Goal: Task Accomplishment & Management: Manage account settings

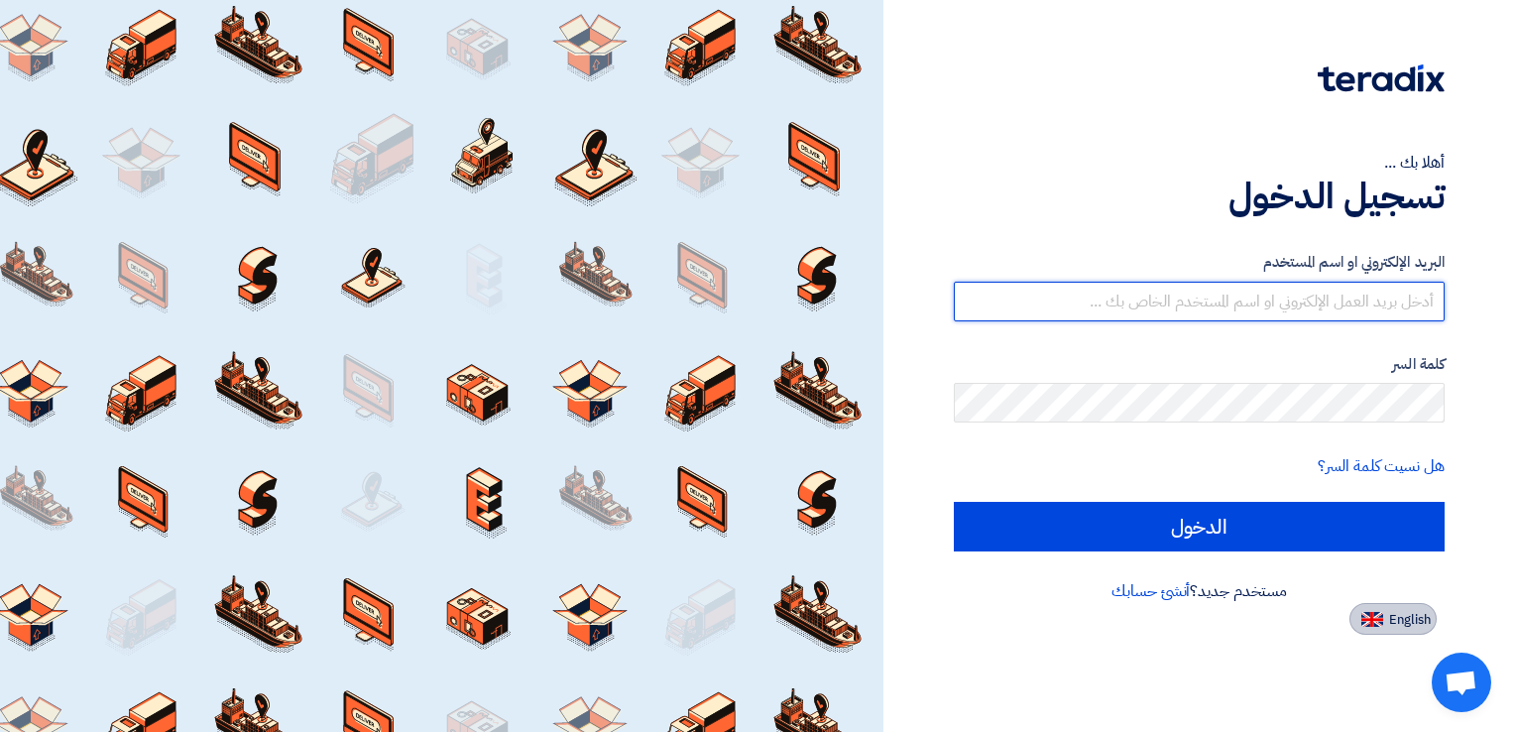
type input "[PERSON_NAME][EMAIL_ADDRESS][DOMAIN_NAME]"
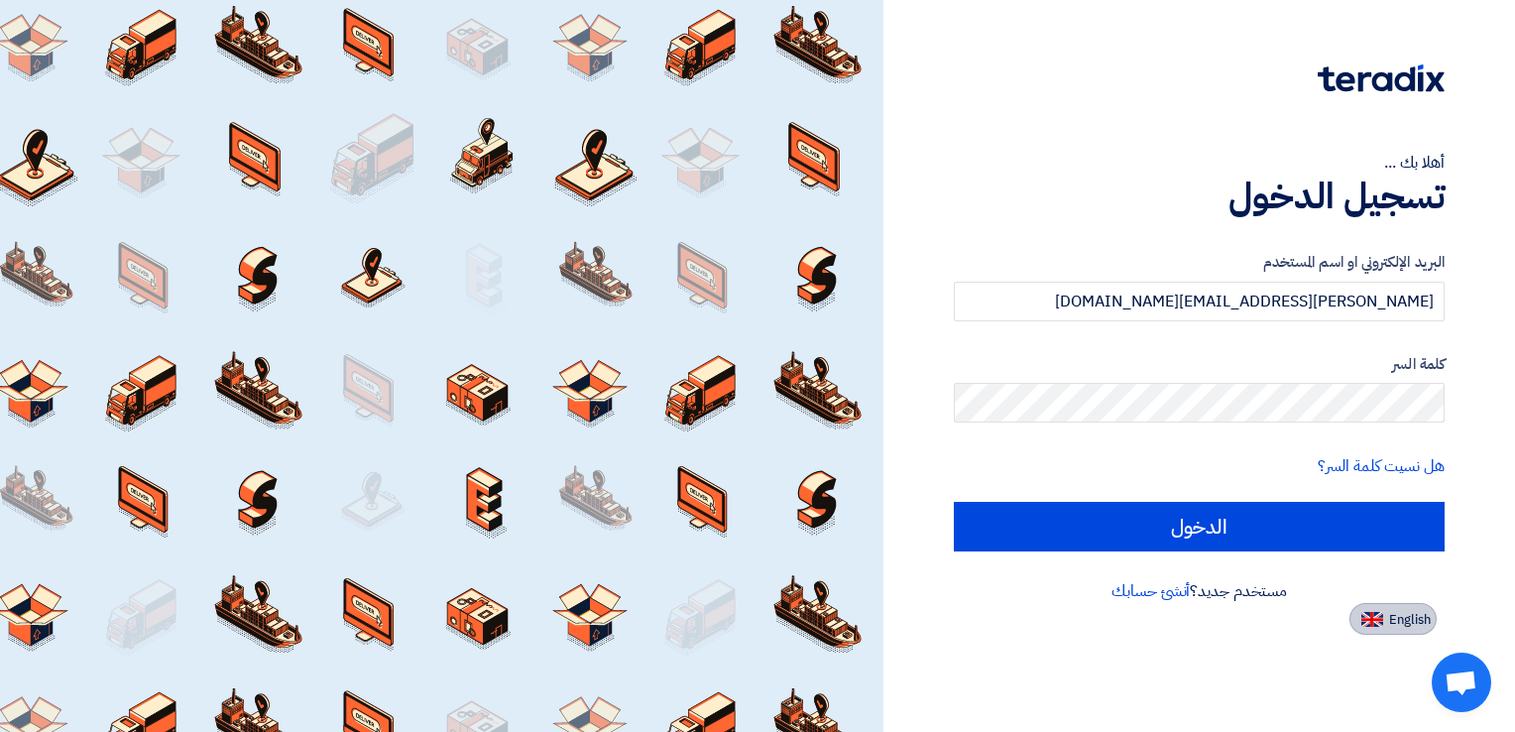
click at [1410, 627] on span "English" at bounding box center [1410, 620] width 42 height 14
type input "Sign in"
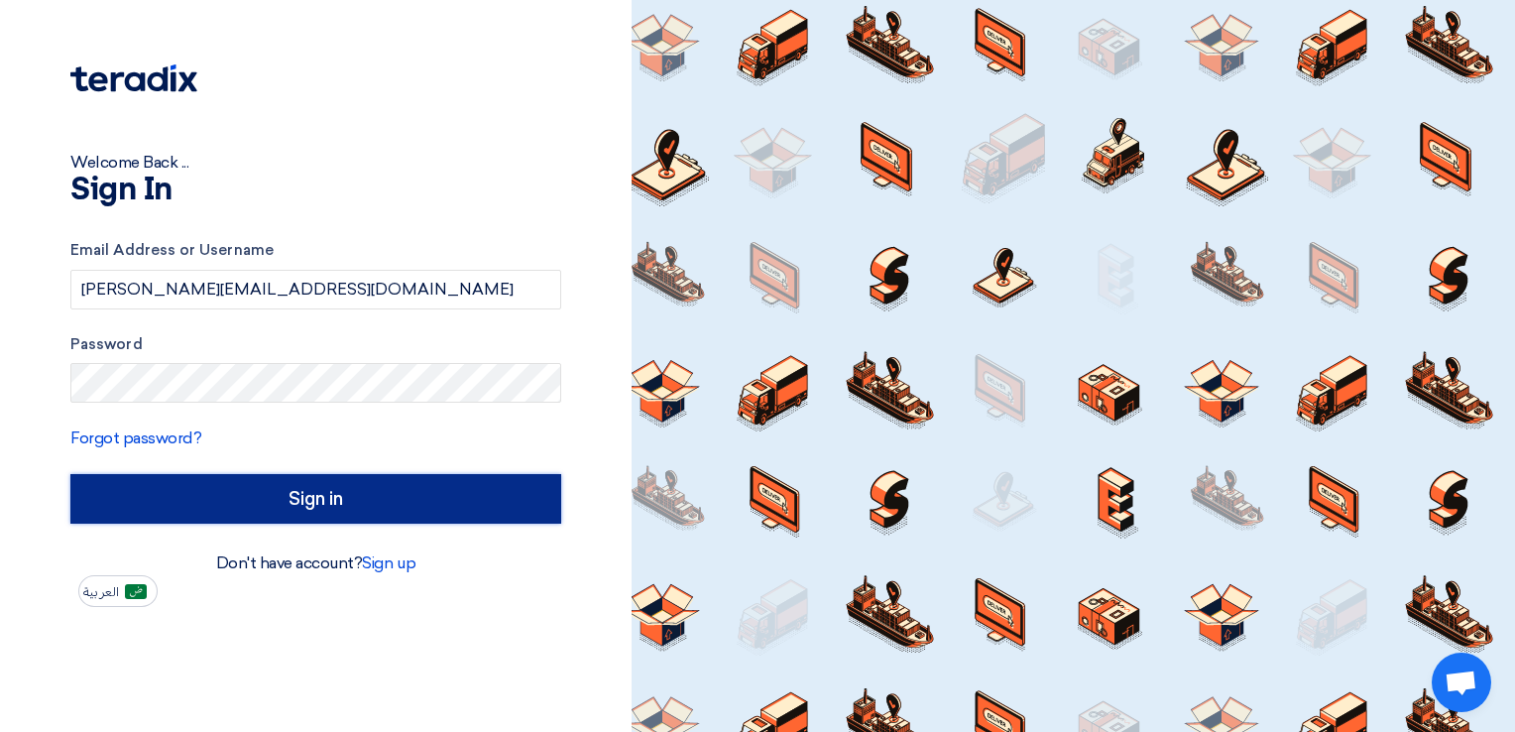
click at [306, 507] on input "Sign in" at bounding box center [315, 499] width 491 height 50
click at [301, 513] on input "Sign in" at bounding box center [315, 499] width 491 height 50
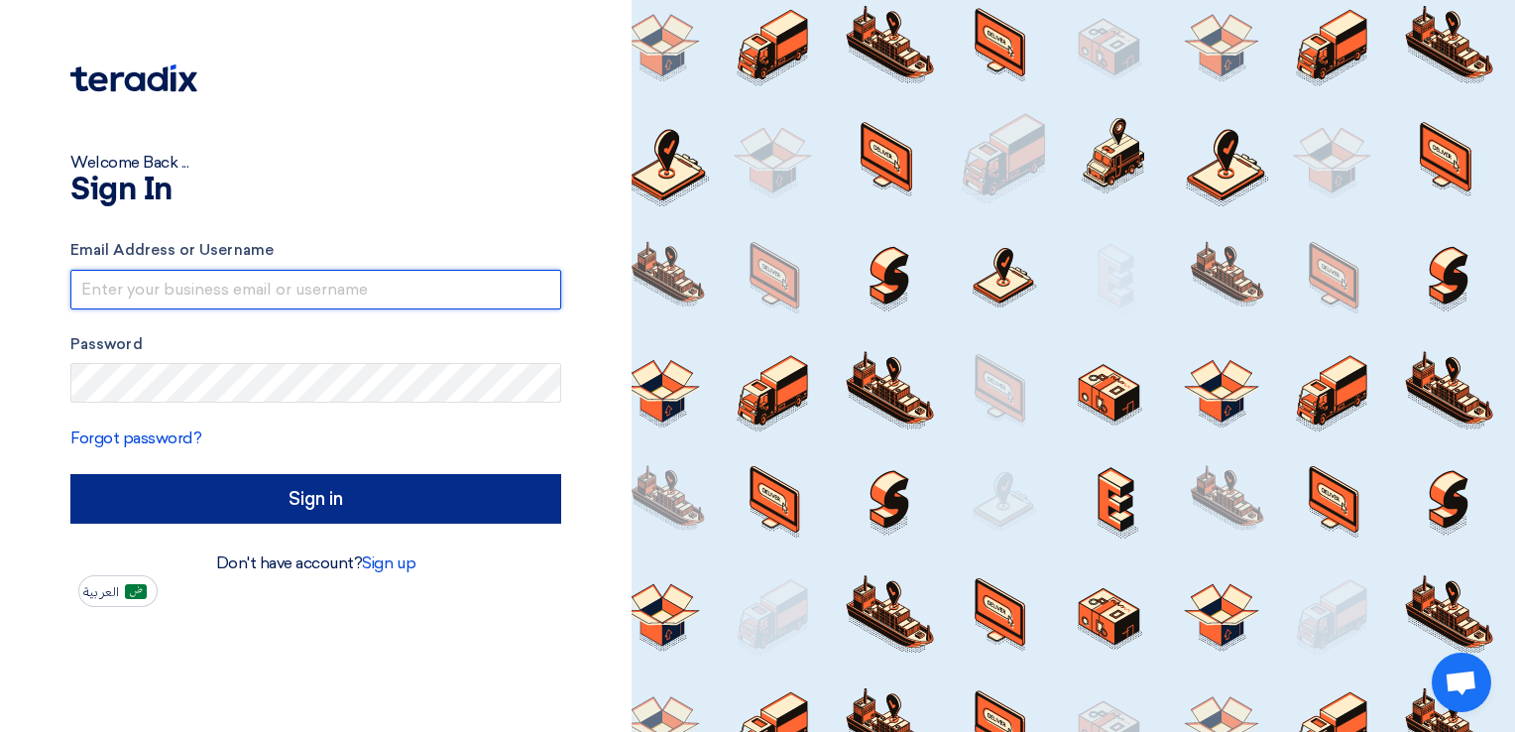
type input "khalid.hawwari@ktcco.net"
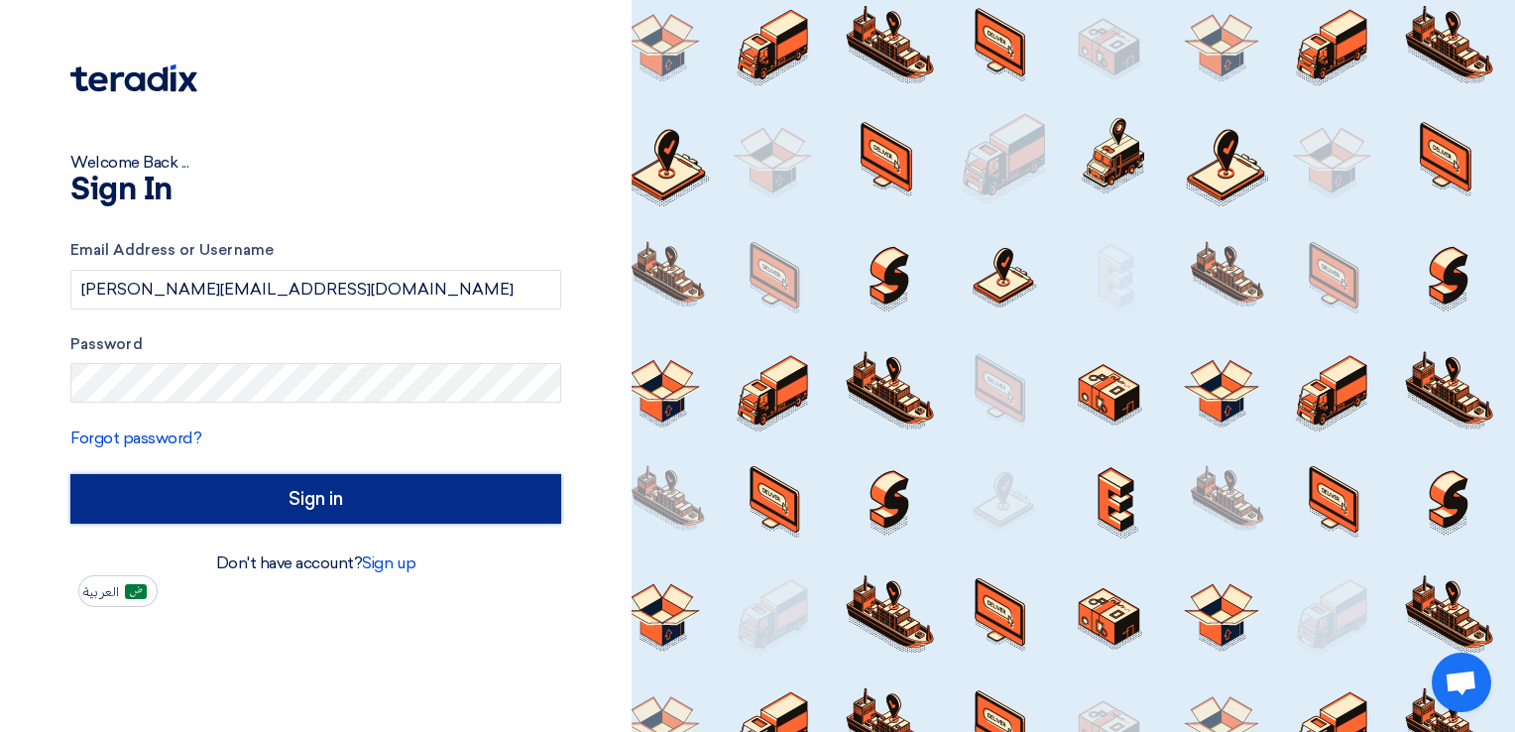
click at [329, 510] on input "Sign in" at bounding box center [315, 499] width 491 height 50
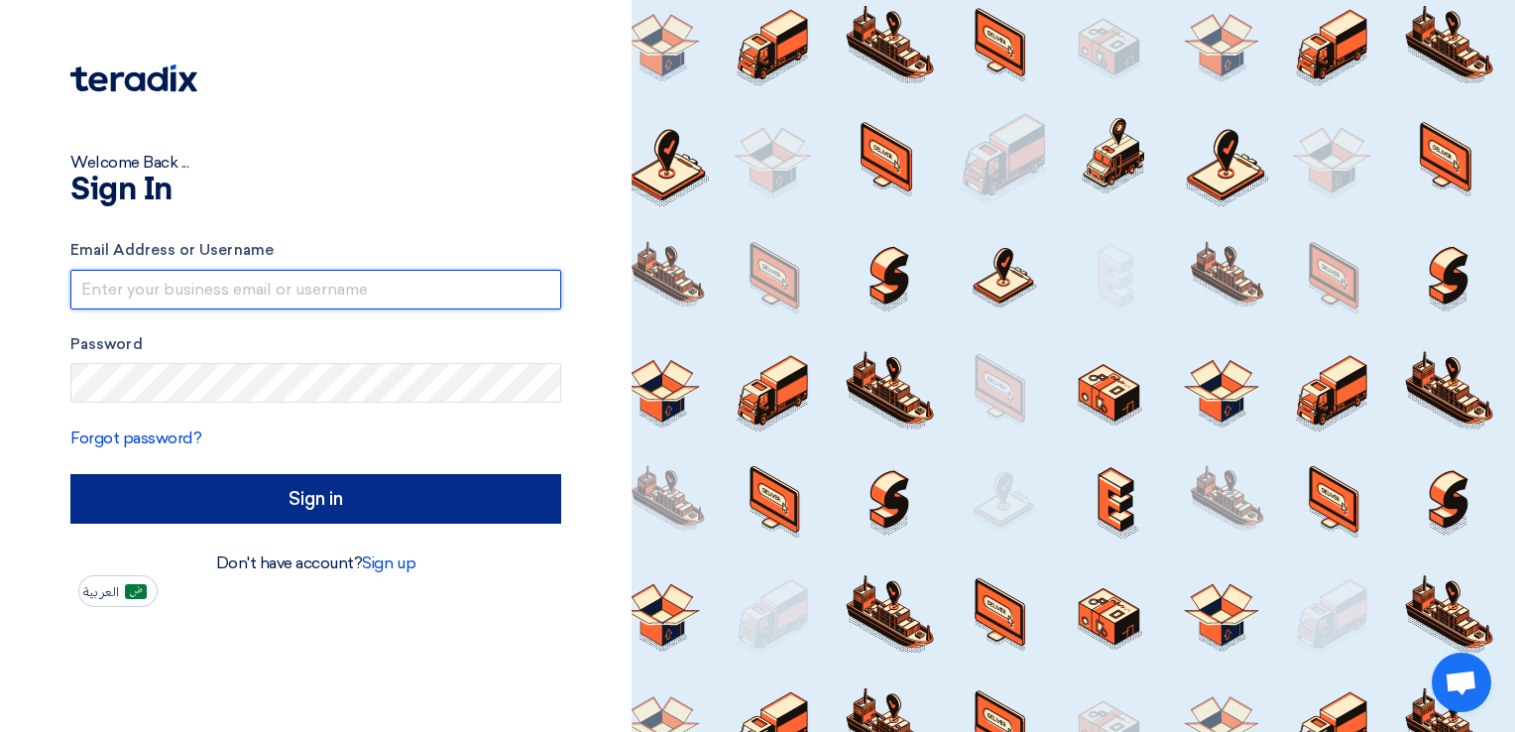
type input "khalid.hawwari@ktcco.net"
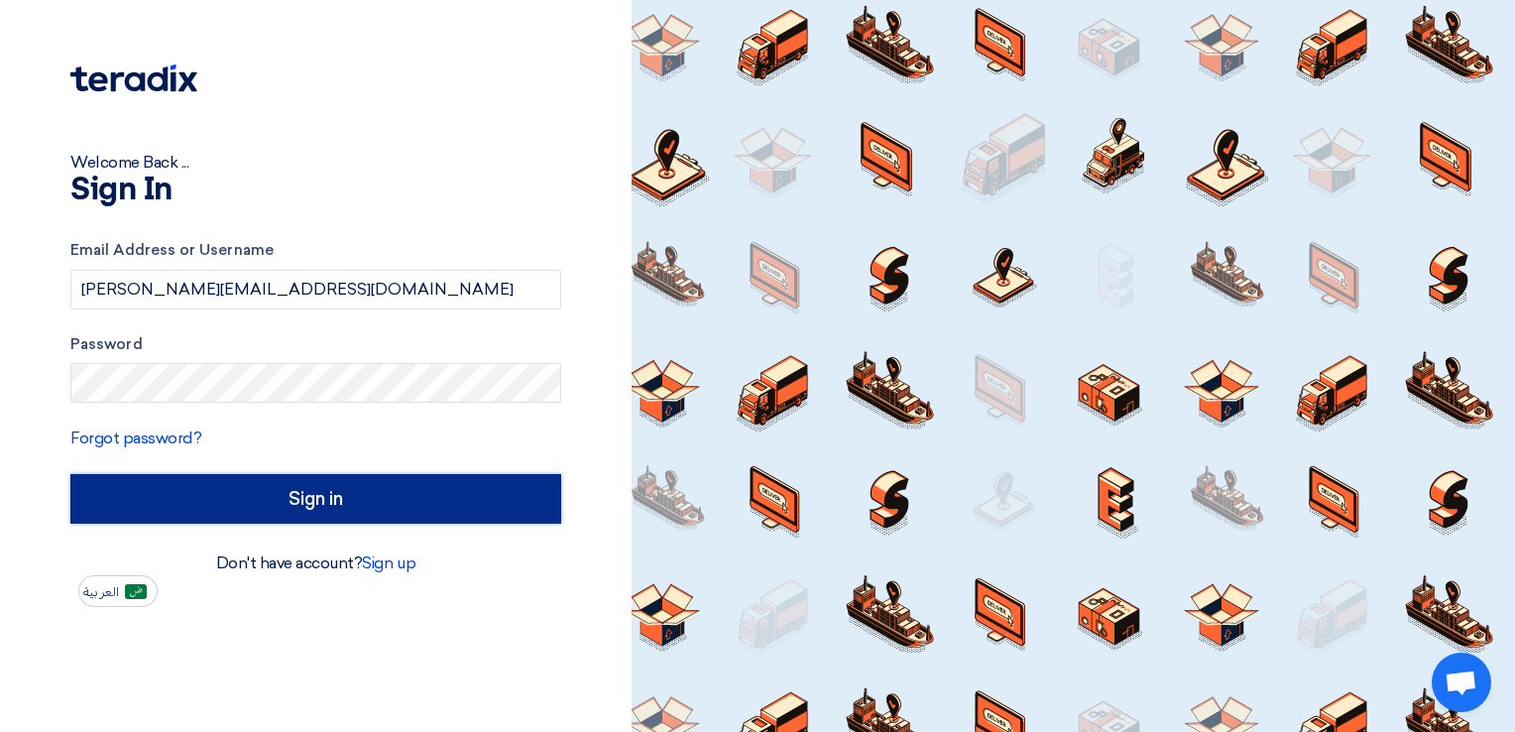
click at [327, 494] on input "Sign in" at bounding box center [315, 499] width 491 height 50
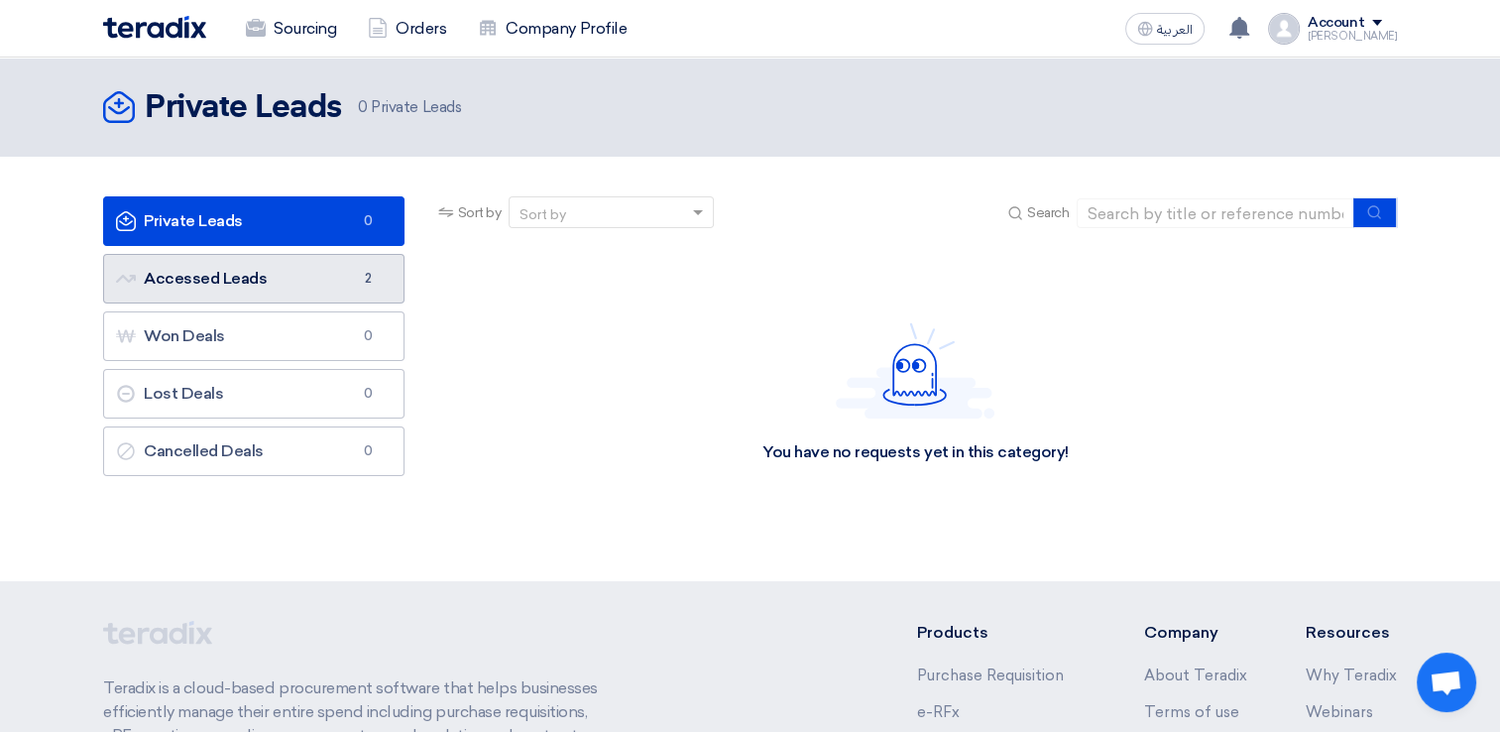
click at [250, 282] on link "Accessed Leads Accessed Leads 2" at bounding box center [253, 279] width 301 height 50
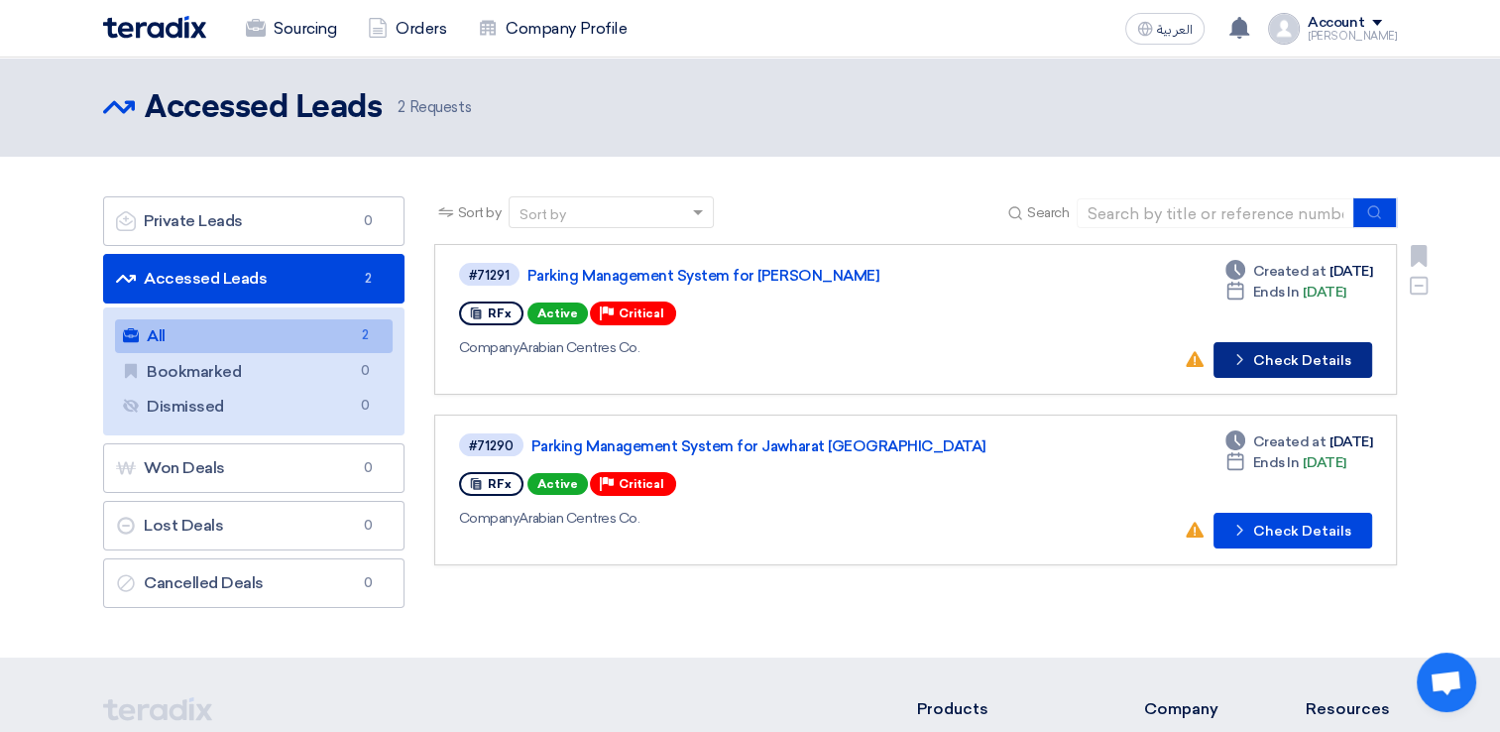
click at [1285, 365] on button "Check details Check Details" at bounding box center [1292, 360] width 159 height 36
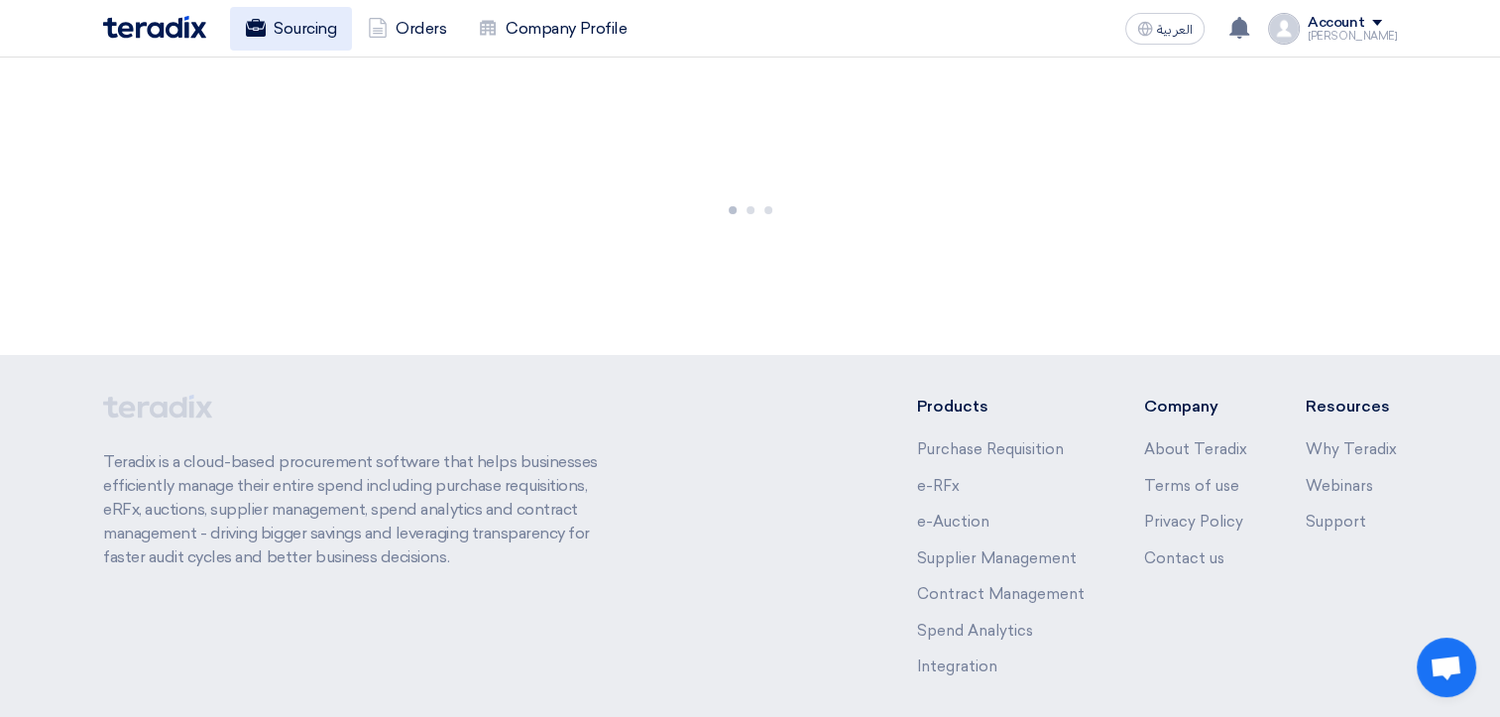
click at [289, 30] on link "Sourcing" at bounding box center [291, 29] width 122 height 44
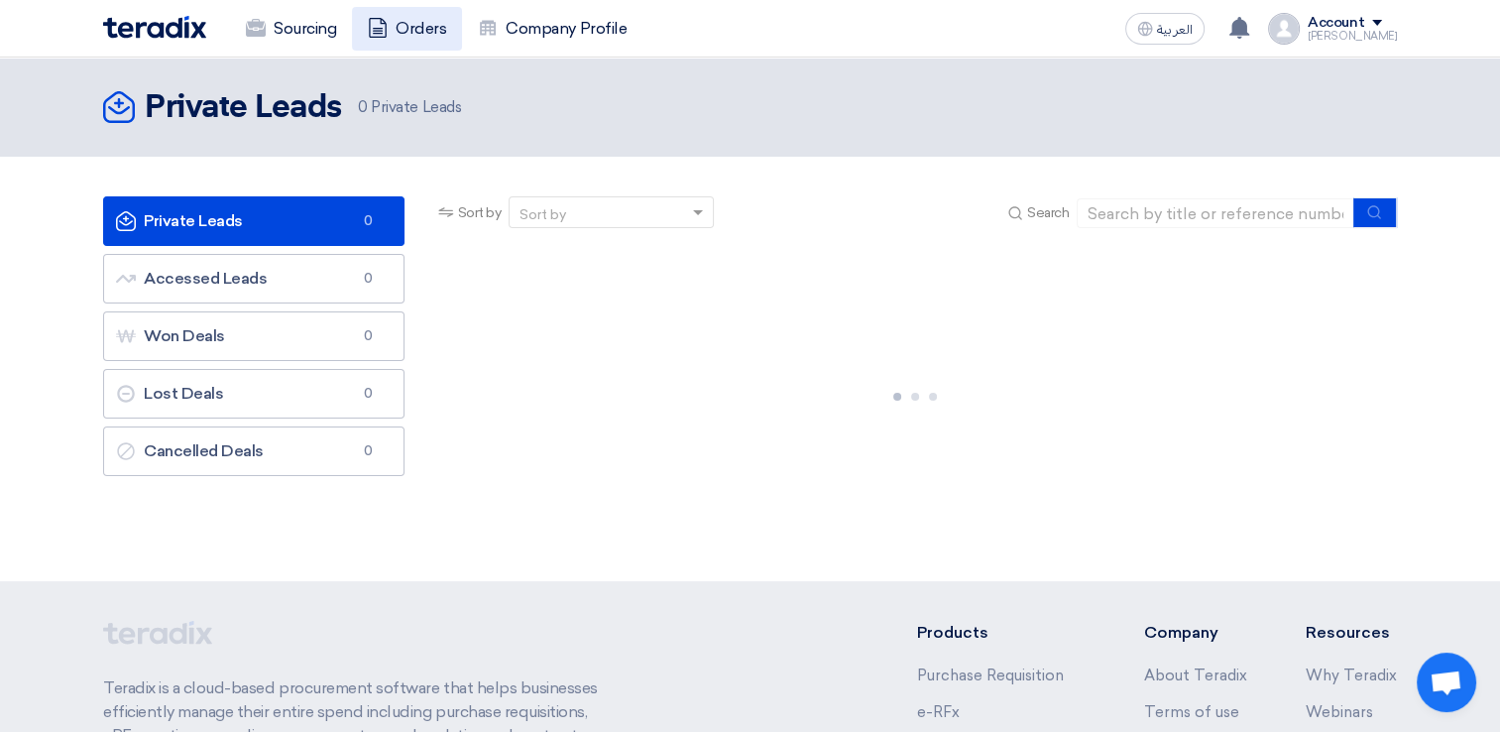
click at [431, 34] on link "Orders" at bounding box center [407, 29] width 110 height 44
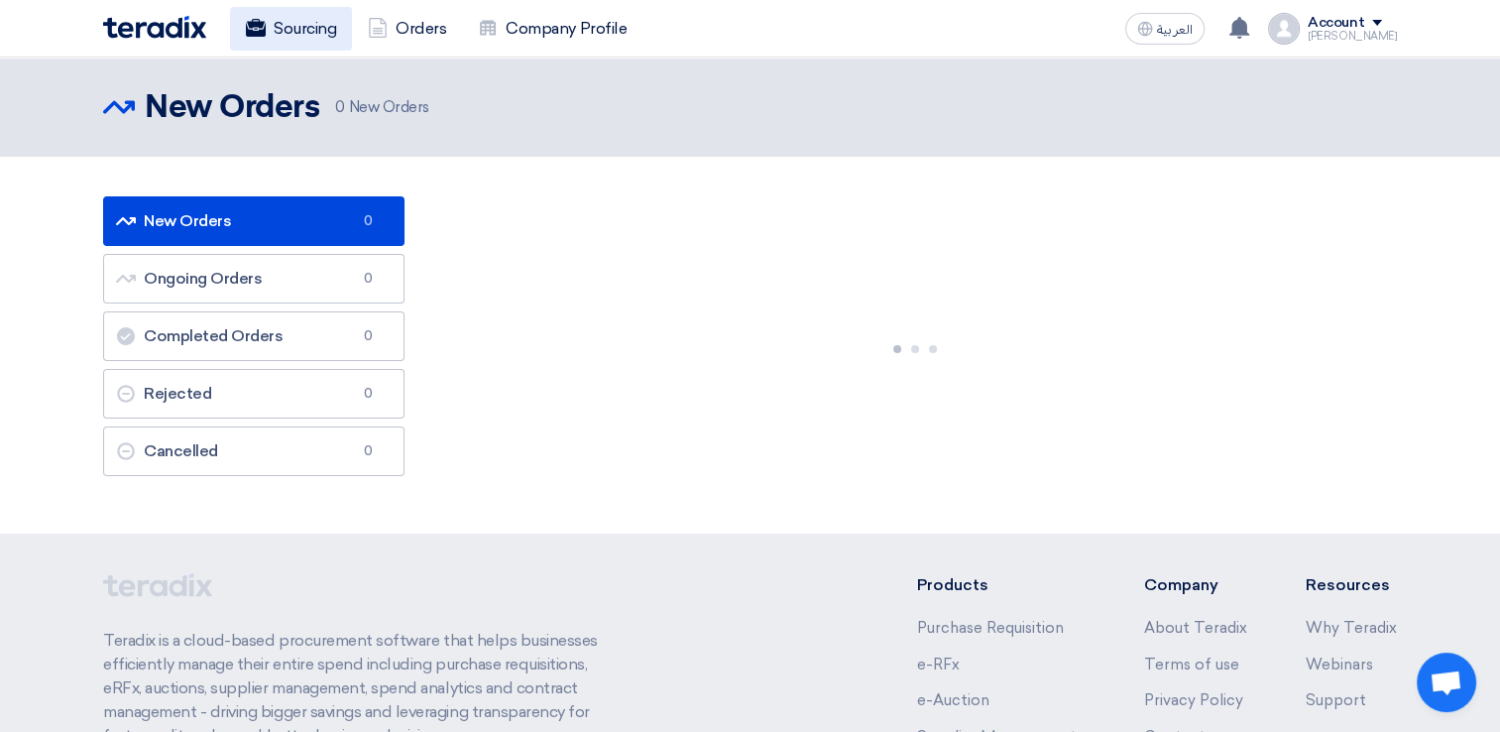
click at [301, 35] on link "Sourcing" at bounding box center [291, 29] width 122 height 44
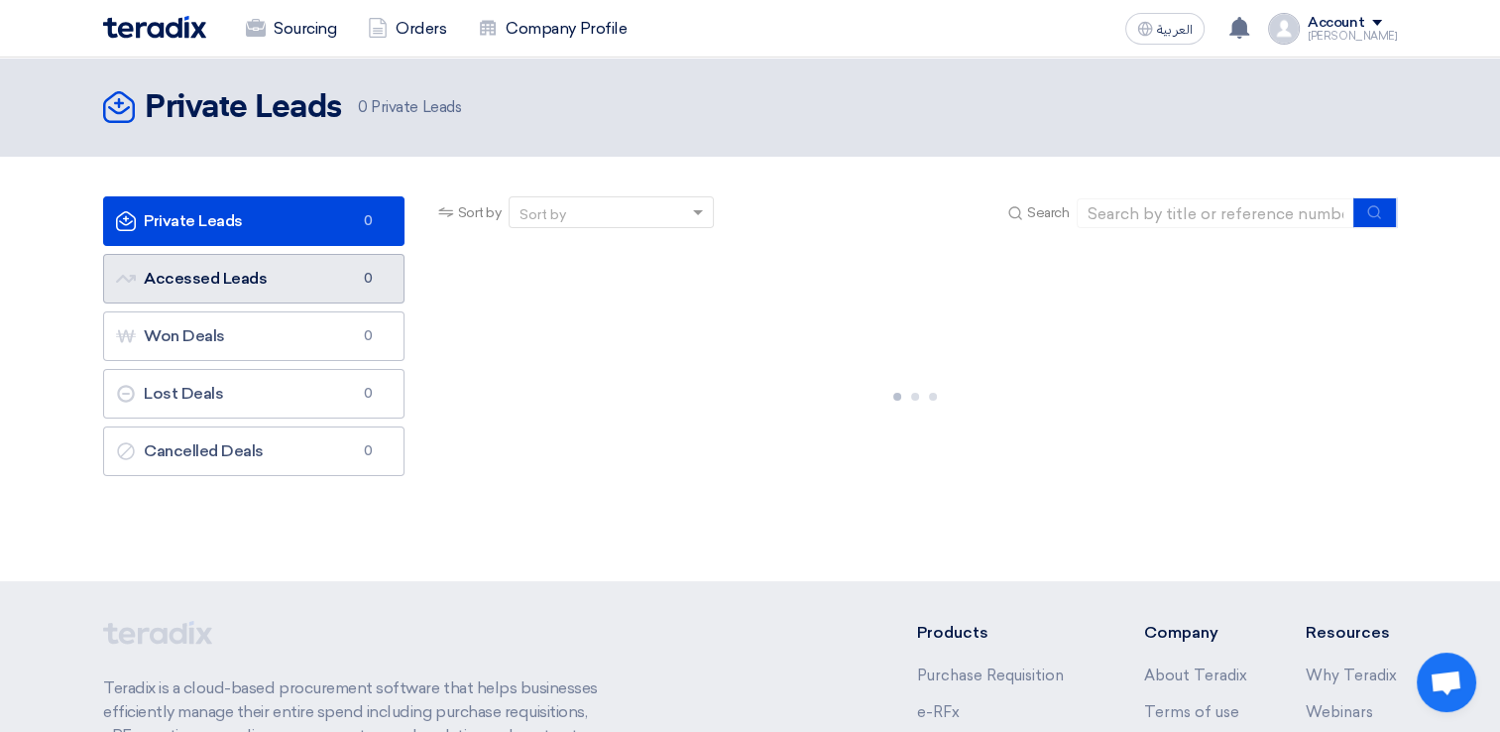
click at [282, 273] on link "Accessed Leads Accessed Leads 0" at bounding box center [253, 279] width 301 height 50
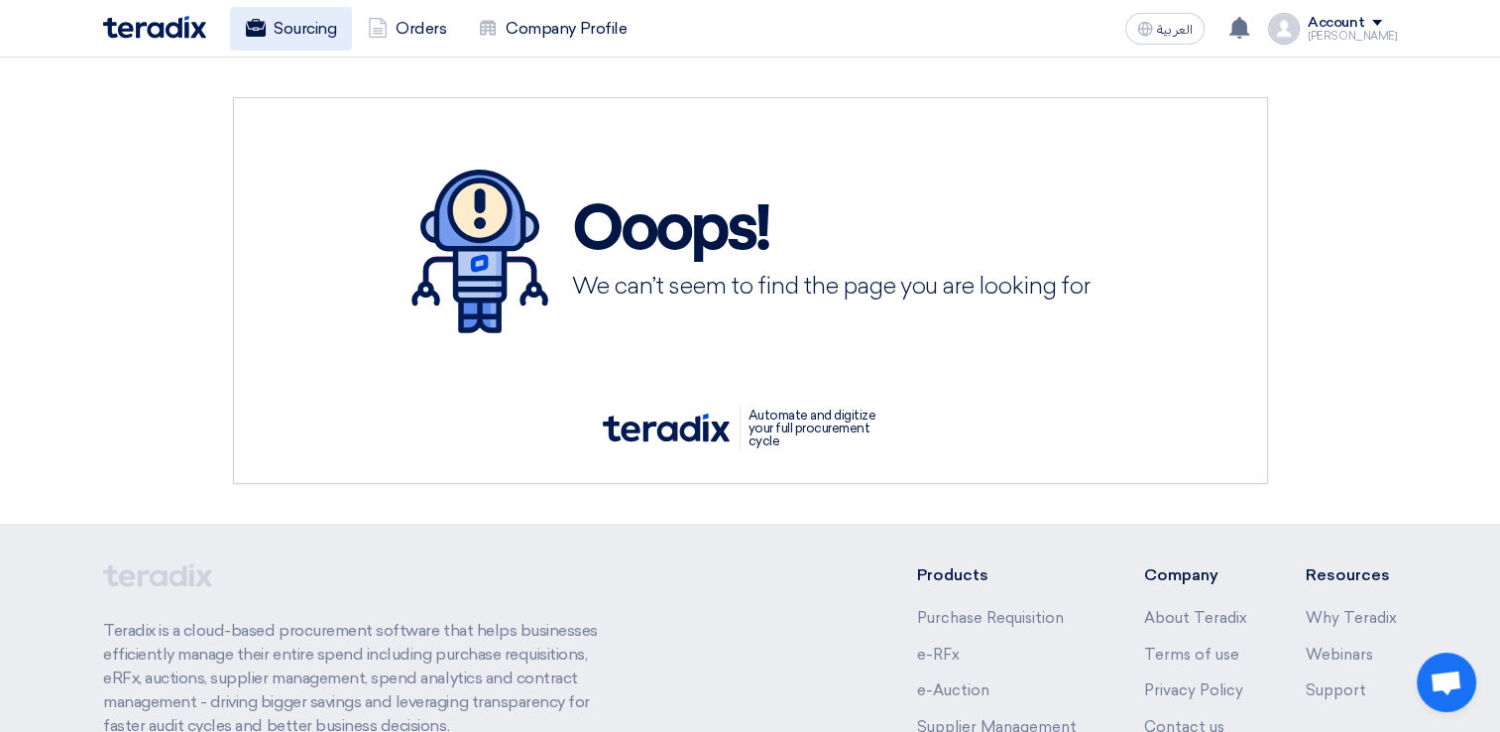
click at [322, 34] on link "Sourcing" at bounding box center [291, 29] width 122 height 44
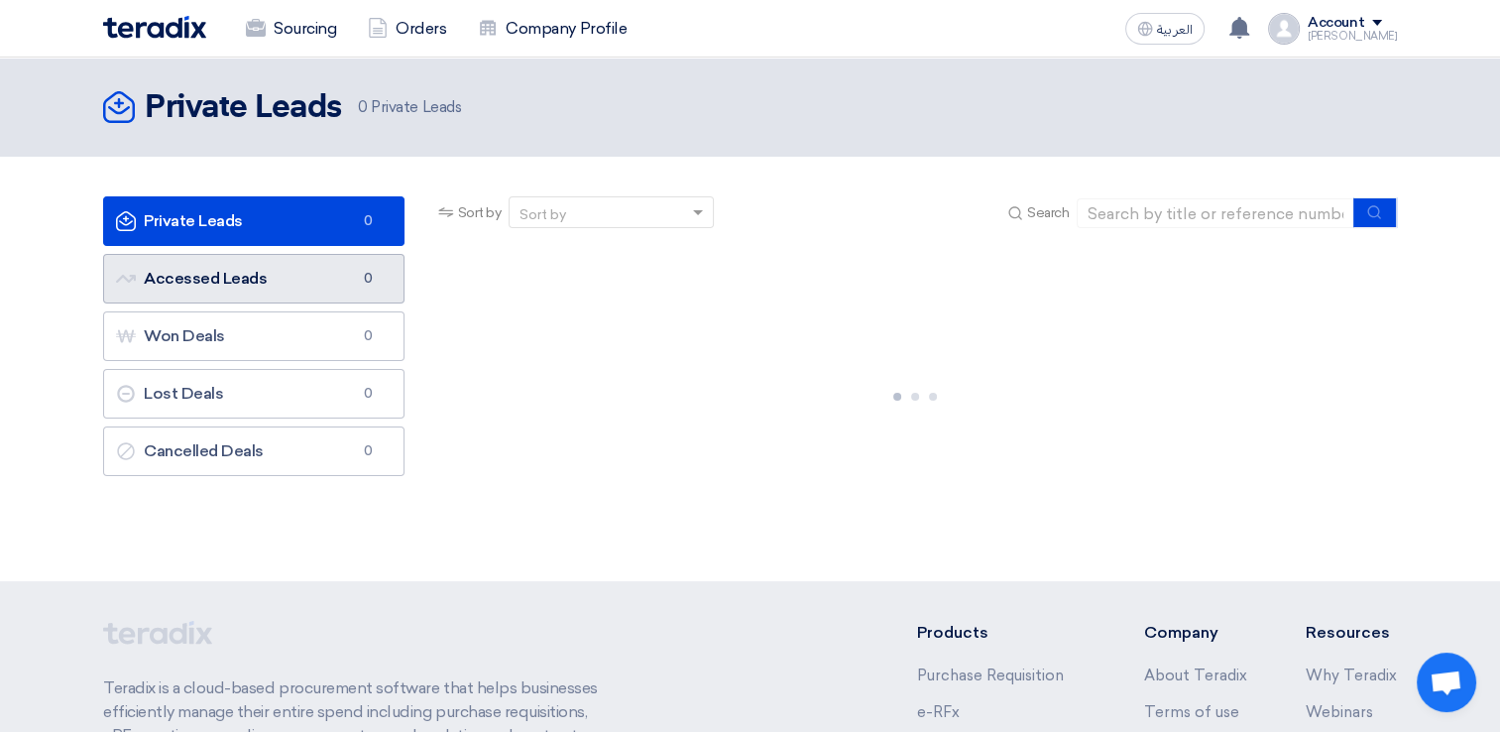
click at [262, 287] on link "Accessed Leads Accessed Leads 0" at bounding box center [253, 279] width 301 height 50
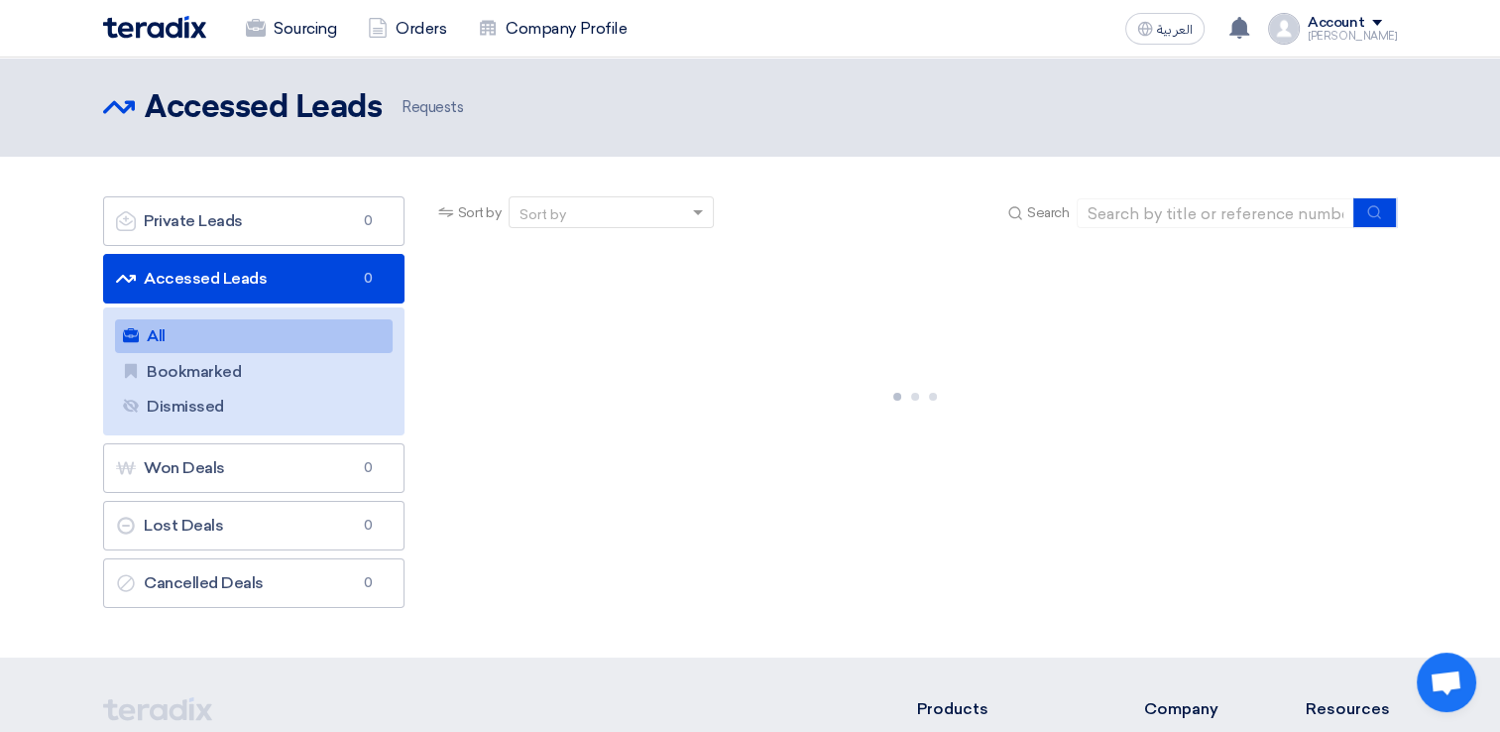
click at [1382, 22] on span at bounding box center [1377, 23] width 10 height 6
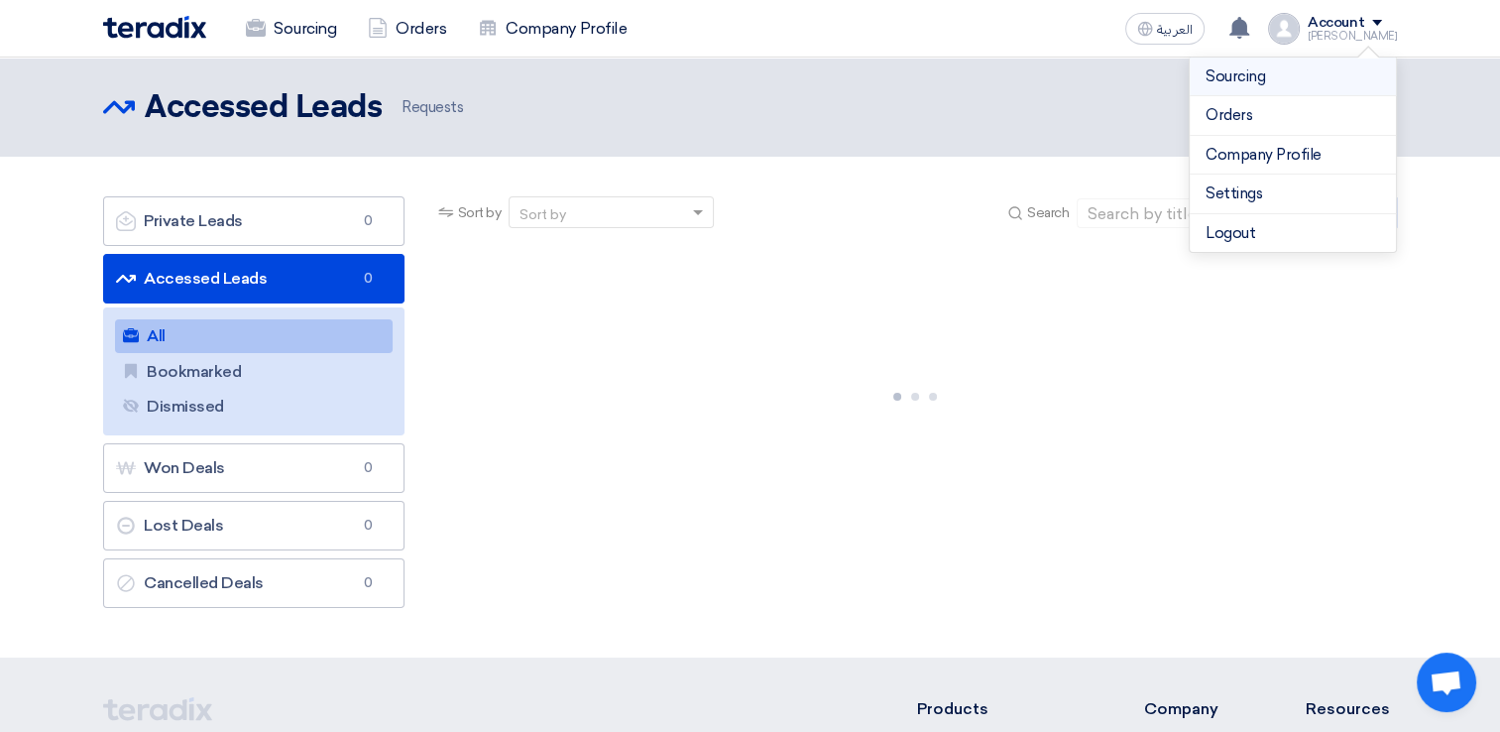
click at [1264, 74] on link "Sourcing" at bounding box center [1292, 76] width 174 height 23
